Goal: Communication & Community: Share content

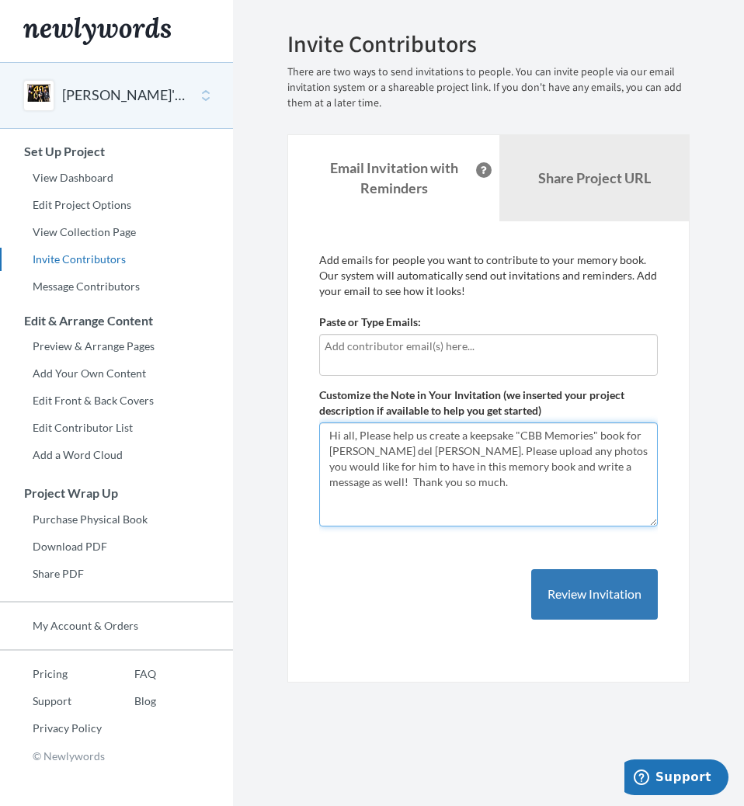
click at [360, 433] on textarea "Hi all, Please help us create a keepsake "CBB Memories" book for [PERSON_NAME] …" at bounding box center [488, 475] width 339 height 104
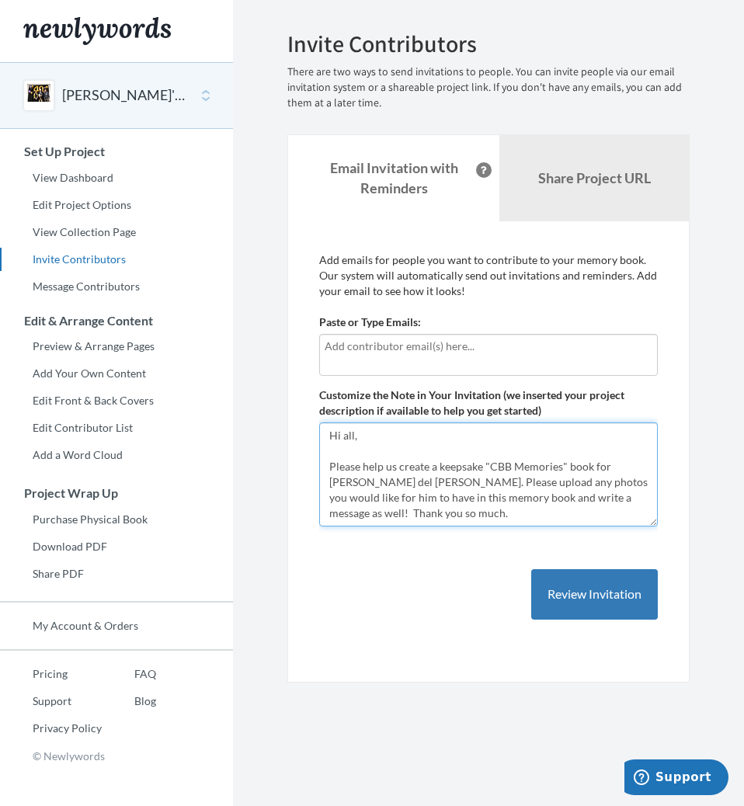
click at [332, 450] on textarea "Hi all, Please help us create a keepsake "CBB Memories" book for [PERSON_NAME] …" at bounding box center [488, 475] width 339 height 104
drag, startPoint x: 364, startPoint y: 482, endPoint x: 334, endPoint y: 483, distance: 30.3
click at [334, 483] on textarea "Hi all, Please help us create a keepsake "CBB Memories" book for [PERSON_NAME] …" at bounding box center [488, 475] width 339 height 104
click at [353, 457] on textarea "Hi all, Please help us create a keepsake "CBB Memories" book for [PERSON_NAME] …" at bounding box center [488, 475] width 339 height 104
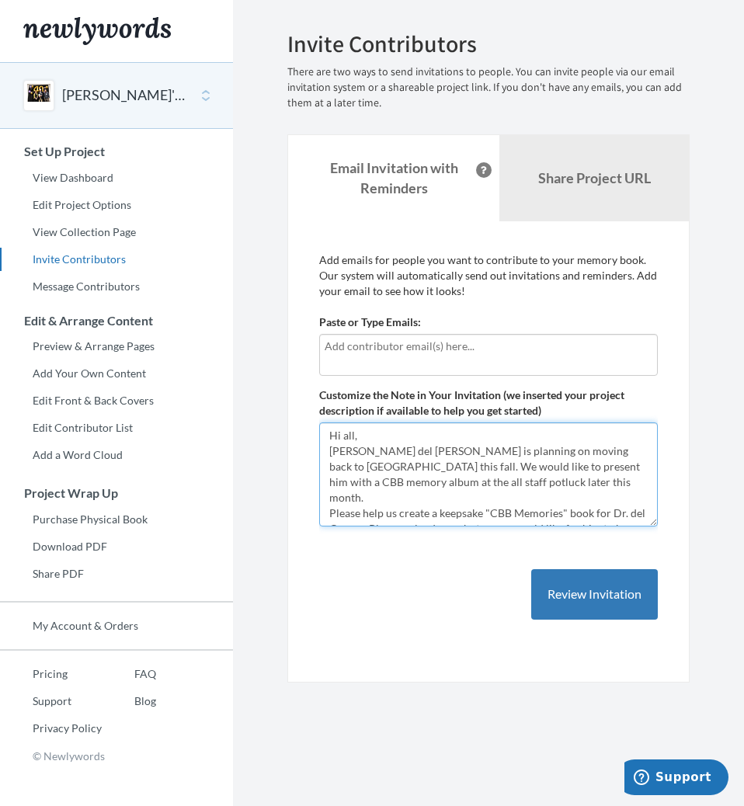
click at [553, 467] on textarea "Hi all, Please help us create a keepsake "CBB Memories" book for [PERSON_NAME] …" at bounding box center [488, 475] width 339 height 104
click at [353, 350] on input "text" at bounding box center [489, 346] width 328 height 17
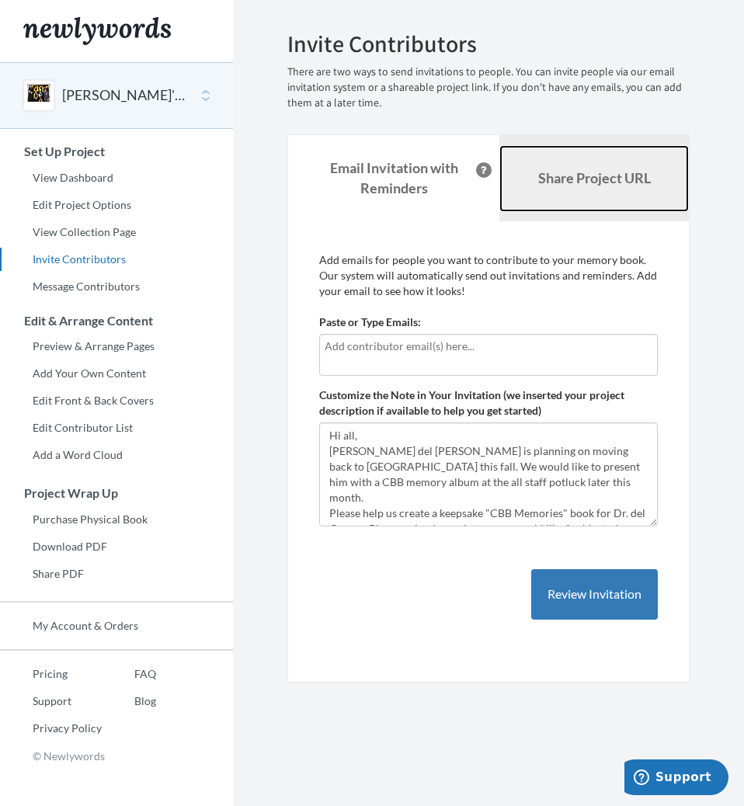
click at [580, 165] on link "Share Project URL" at bounding box center [594, 178] width 190 height 67
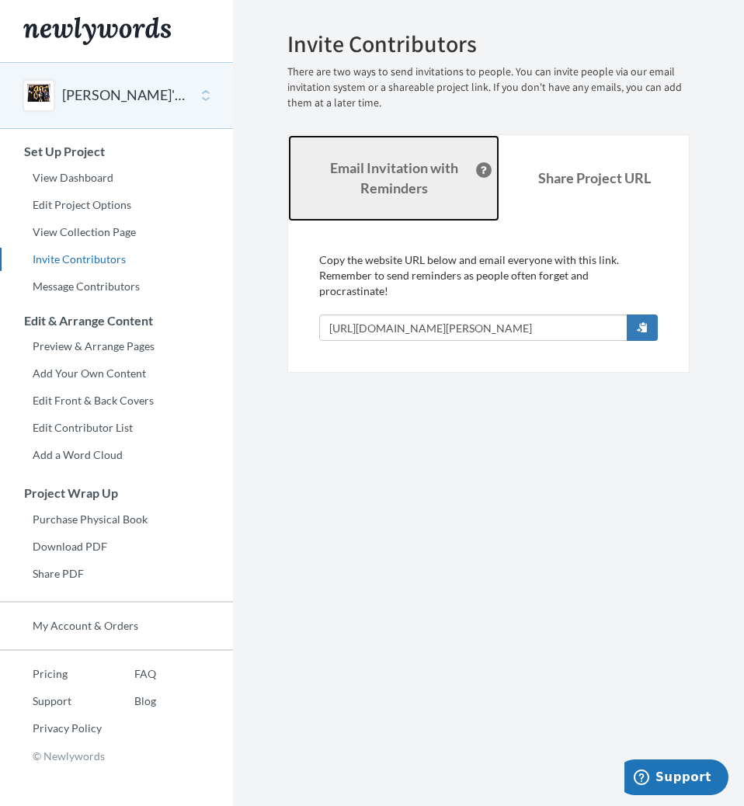
click at [386, 174] on strong "Email Invitation with Reminders" at bounding box center [394, 177] width 128 height 37
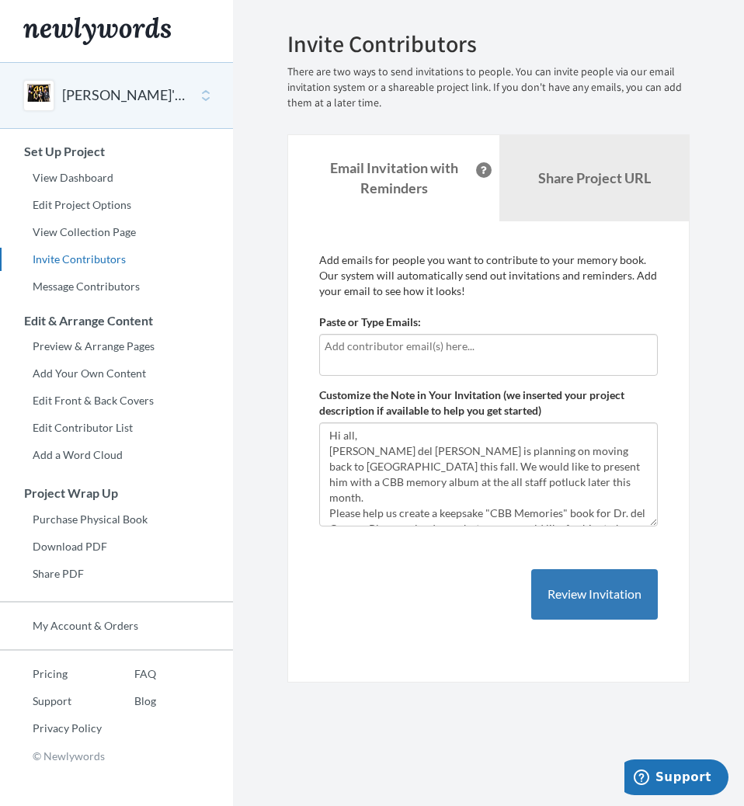
click at [430, 350] on input "text" at bounding box center [489, 346] width 328 height 17
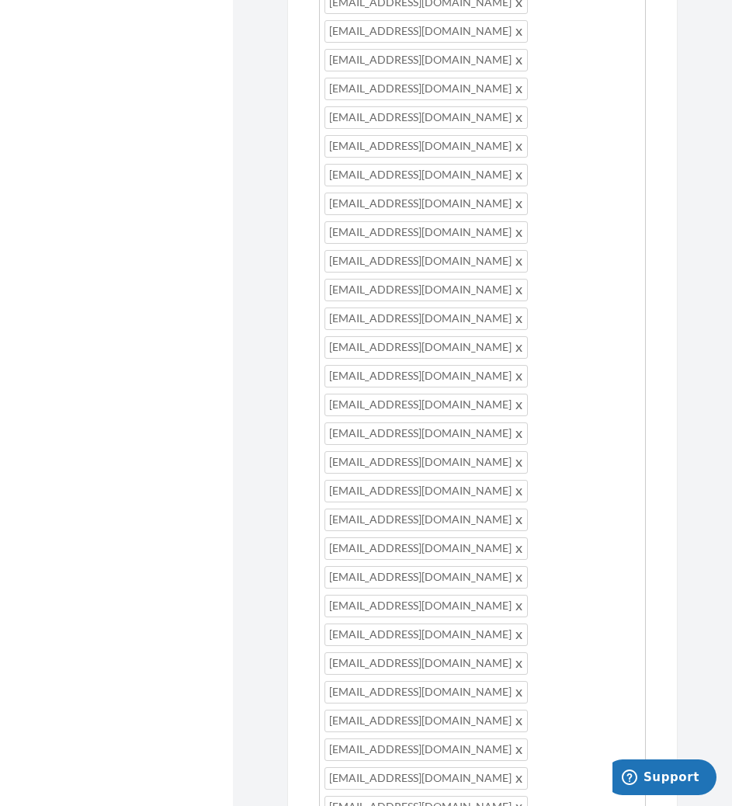
scroll to position [1843, 0]
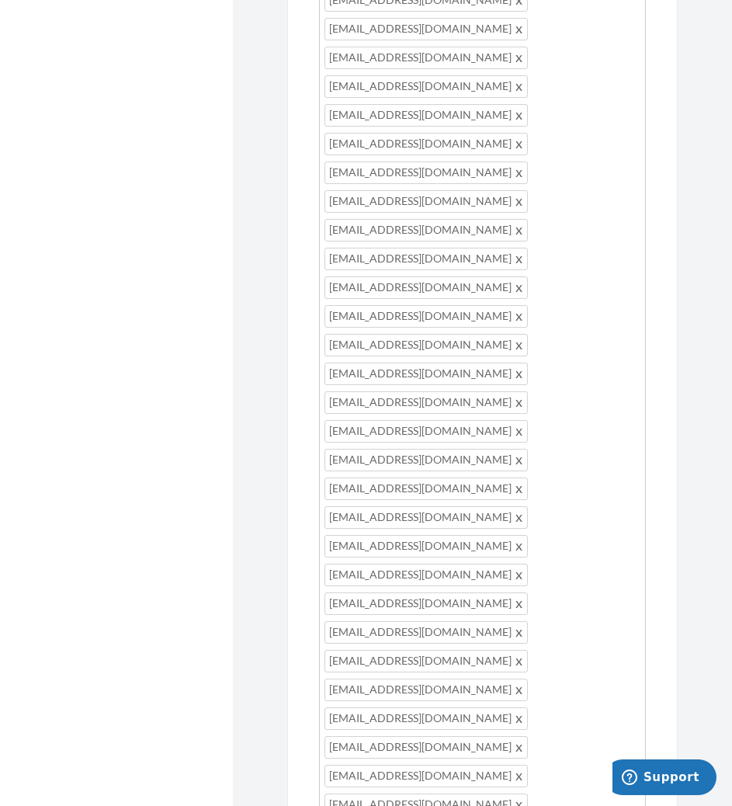
drag, startPoint x: 450, startPoint y: 635, endPoint x: 384, endPoint y: 633, distance: 65.3
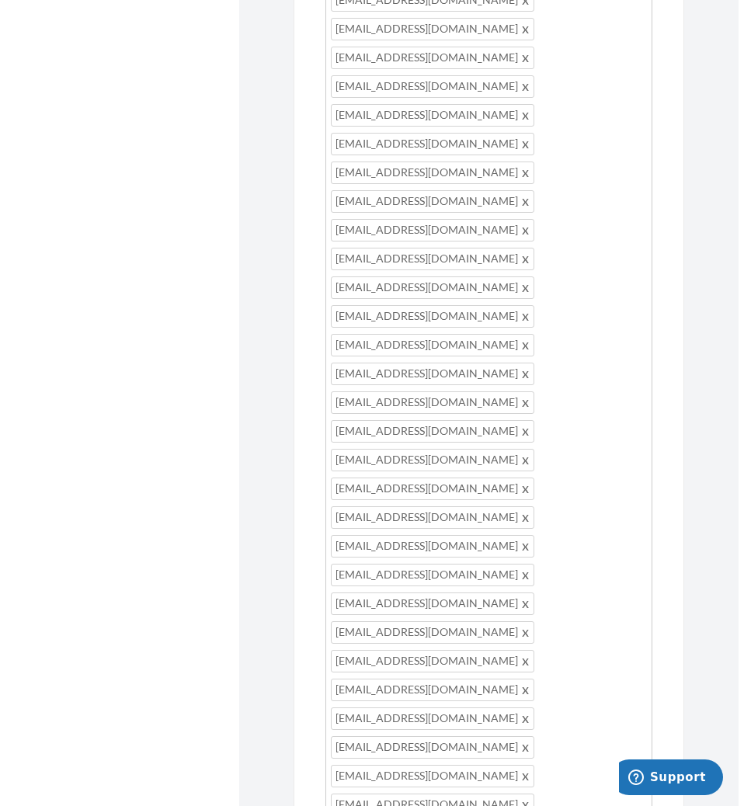
scroll to position [57, 0]
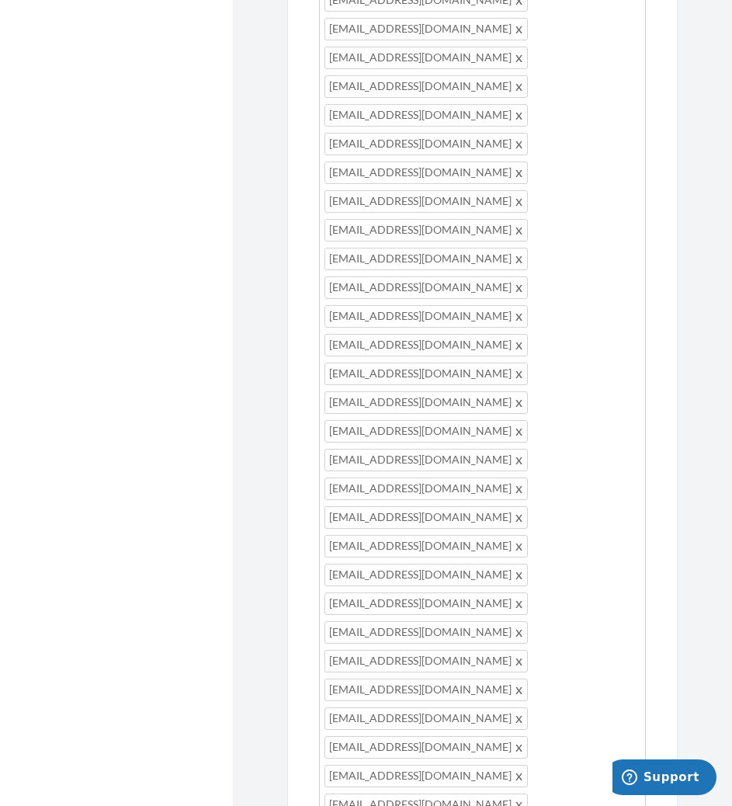
type textarea "Hi all, [PERSON_NAME] del [PERSON_NAME] is planning on moving back to [GEOGRAPH…"
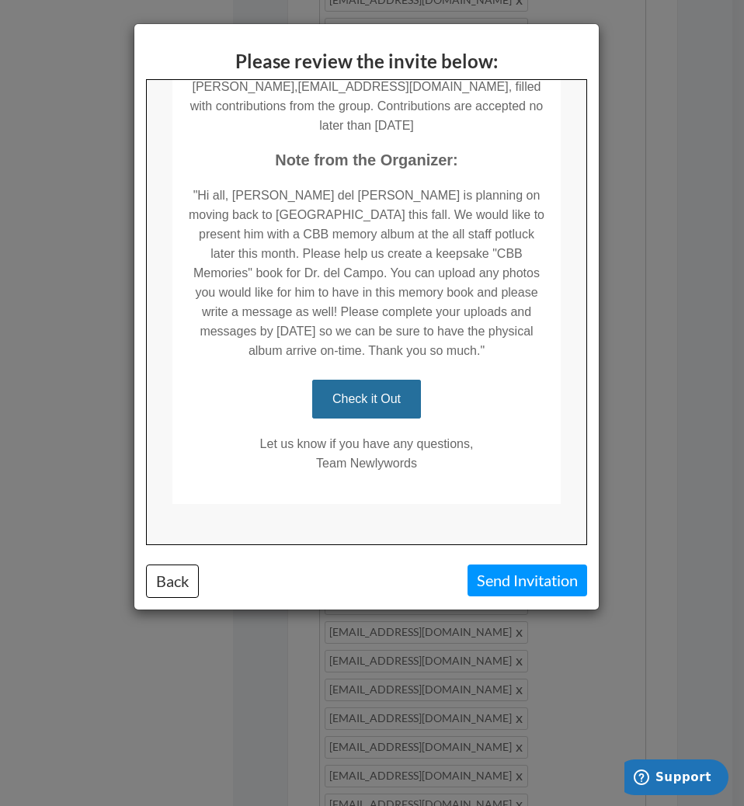
scroll to position [252, 0]
click at [506, 579] on button "Send Invitation" at bounding box center [528, 581] width 120 height 32
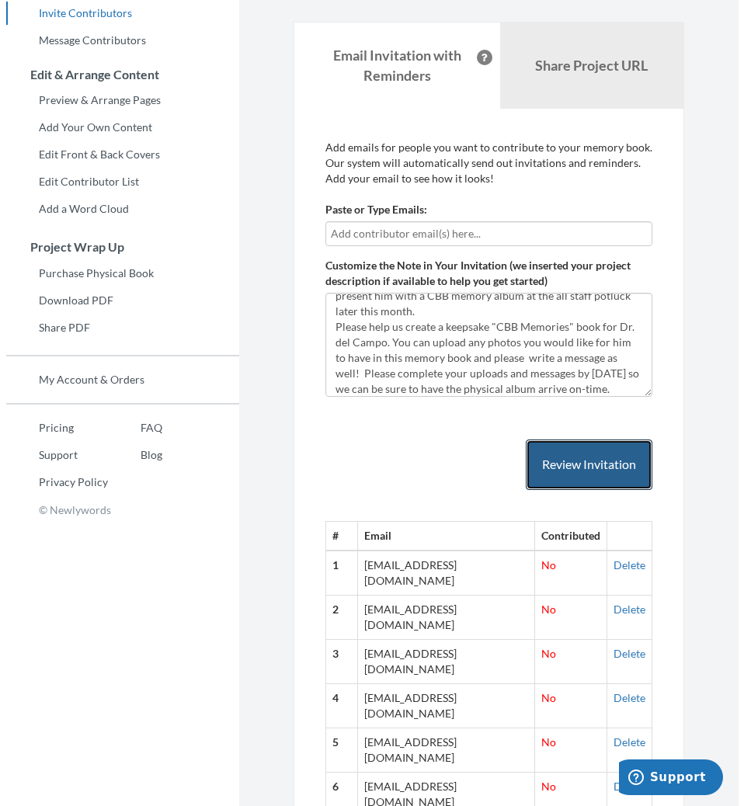
scroll to position [0, 0]
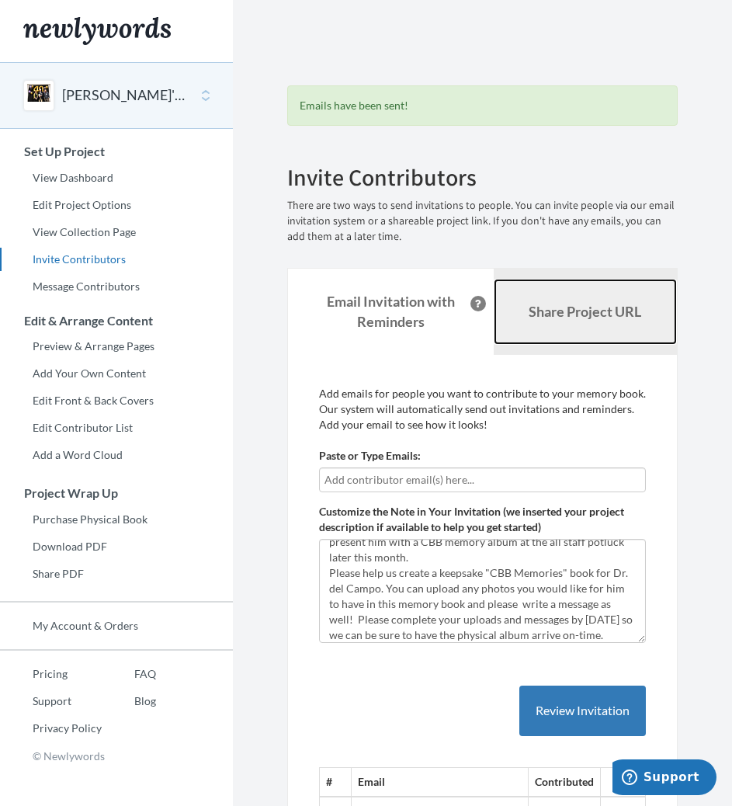
click at [545, 330] on link "Share Project URL" at bounding box center [586, 312] width 184 height 67
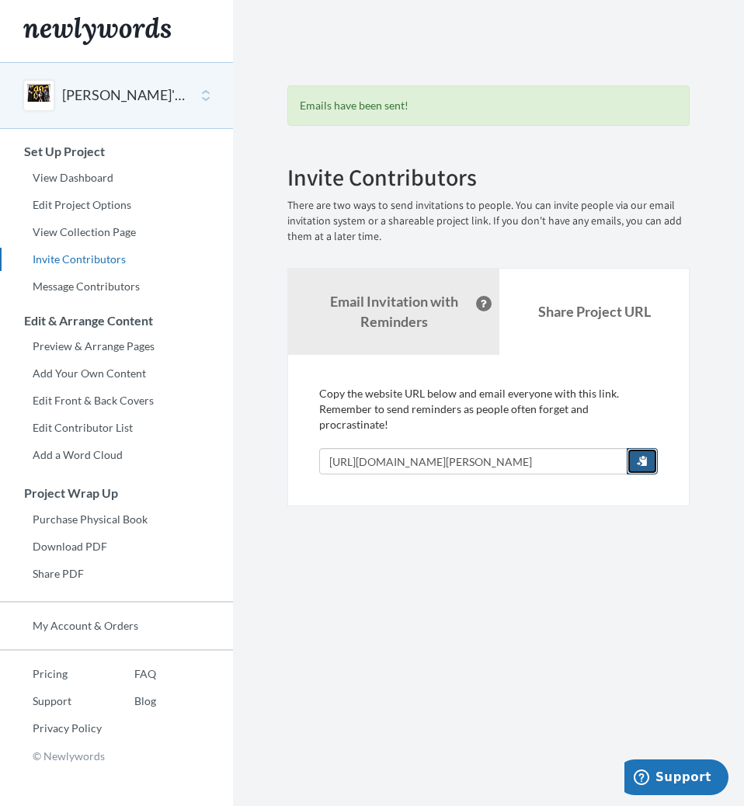
click at [640, 455] on span "button" at bounding box center [642, 460] width 11 height 11
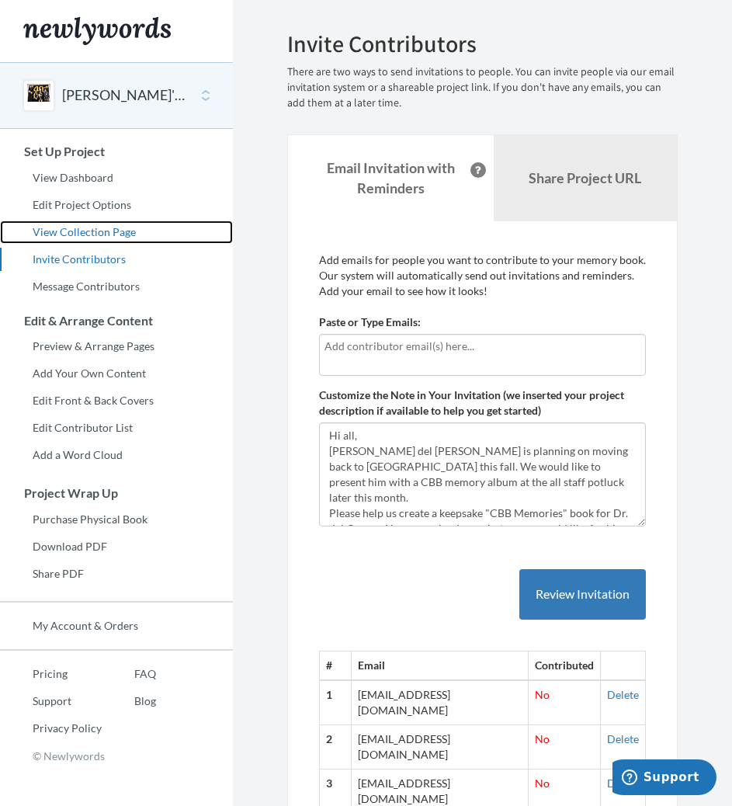
click at [120, 234] on link "View Collection Page" at bounding box center [116, 232] width 233 height 23
